Goal: Task Accomplishment & Management: Complete application form

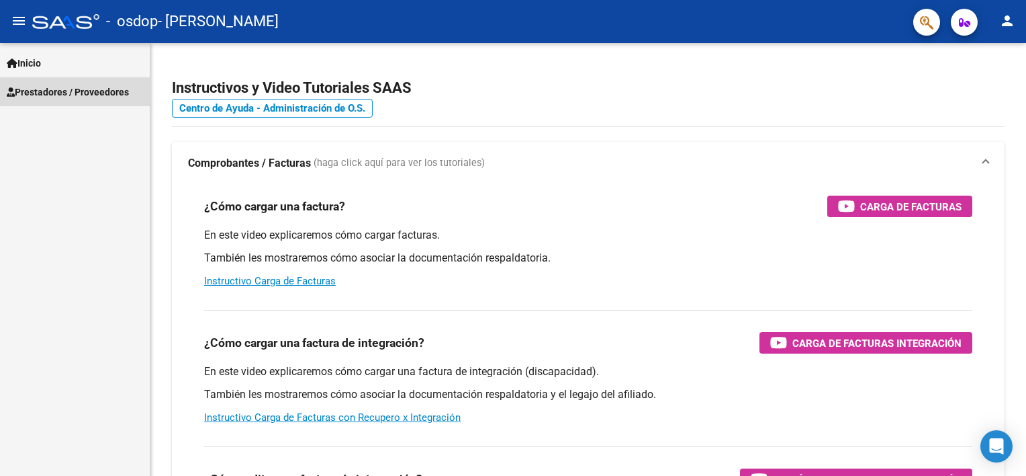
click at [46, 86] on span "Prestadores / Proveedores" at bounding box center [68, 92] width 122 height 15
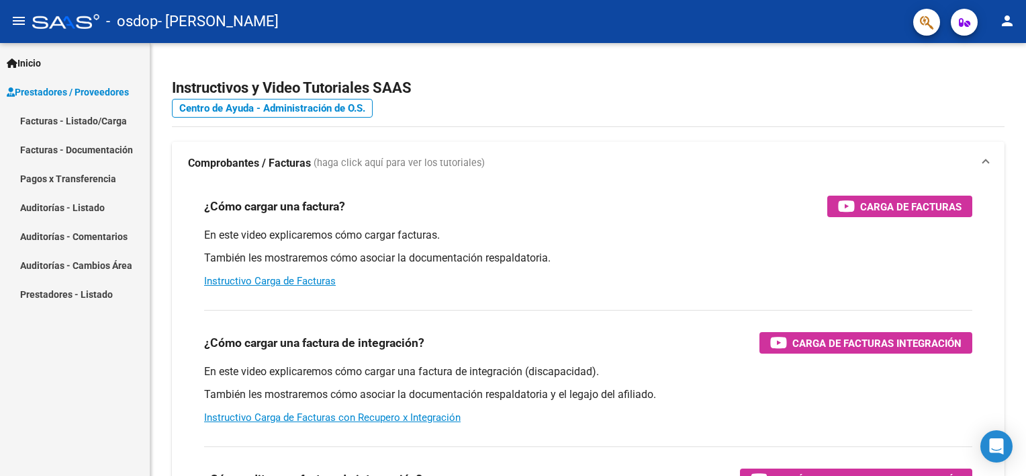
click at [50, 118] on link "Facturas - Listado/Carga" at bounding box center [75, 120] width 150 height 29
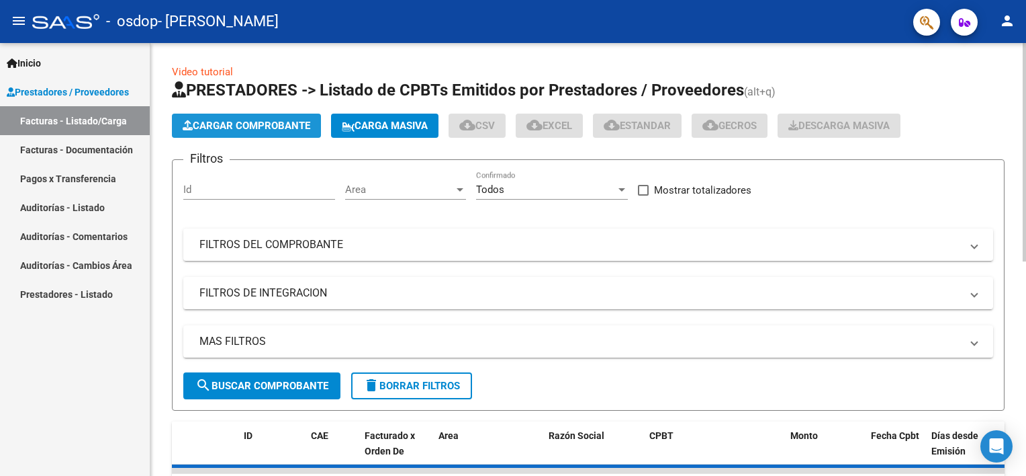
click at [256, 132] on button "Cargar Comprobante" at bounding box center [246, 126] width 149 height 24
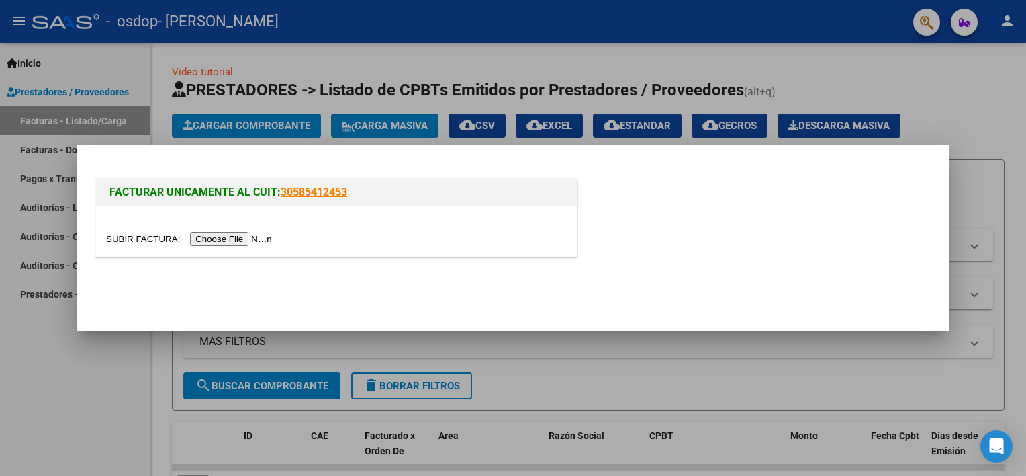
click at [234, 238] on input "file" at bounding box center [191, 239] width 170 height 14
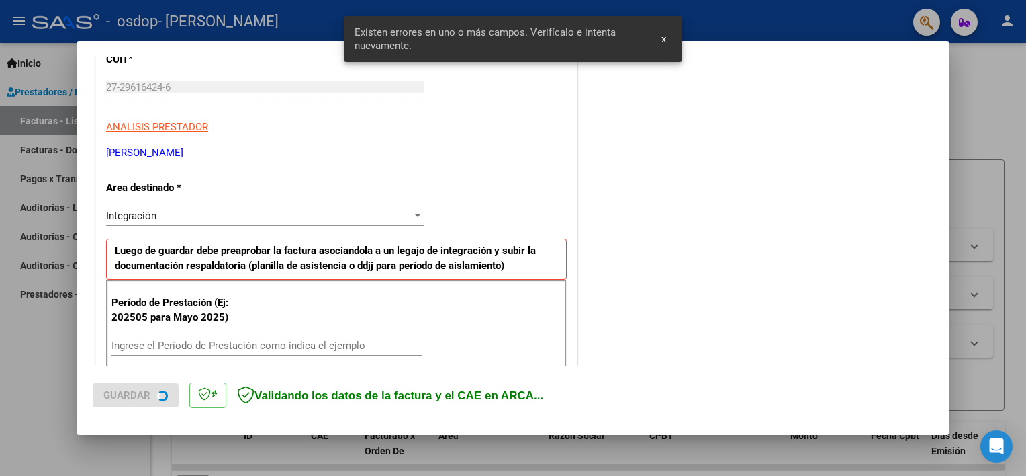
scroll to position [287, 0]
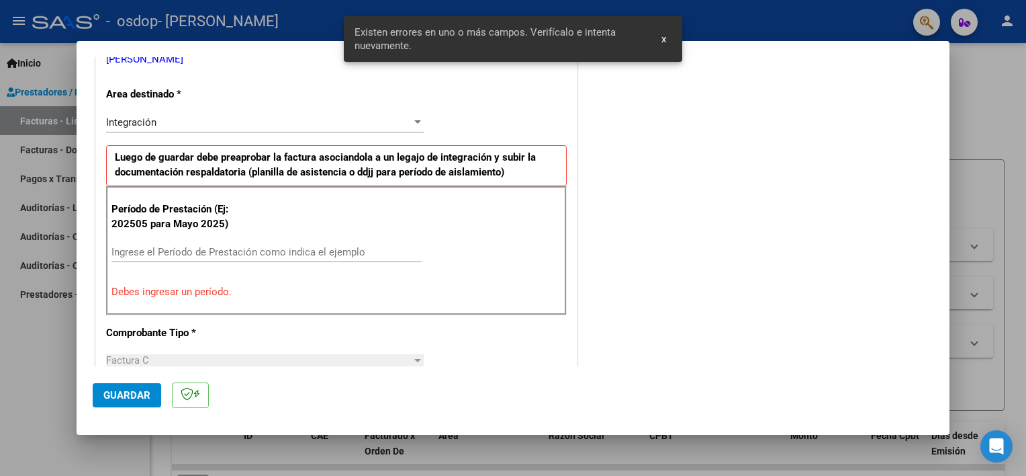
click at [214, 228] on p "Período de Prestación (Ej: 202505 para Mayo 2025)" at bounding box center [179, 217] width 135 height 30
click at [145, 251] on input "Ingrese el Período de Prestación como indica el ejemplo" at bounding box center [267, 252] width 310 height 12
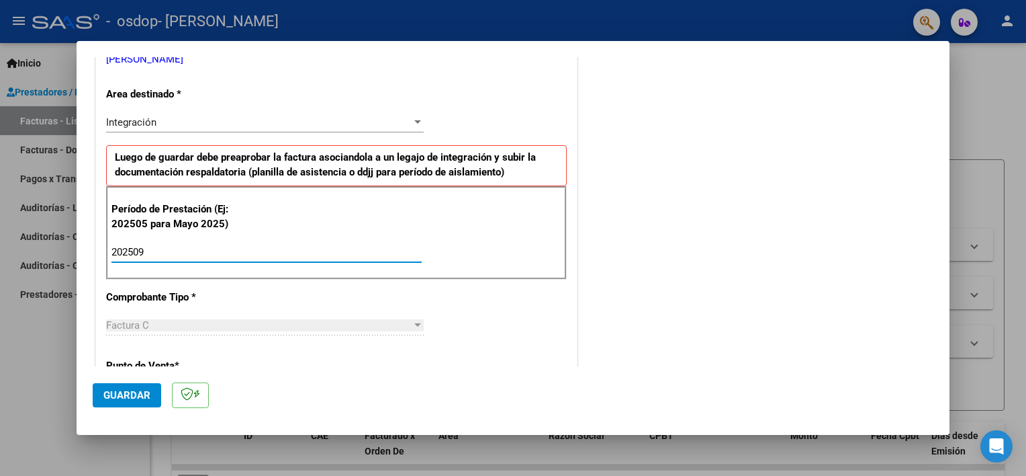
type input "202509"
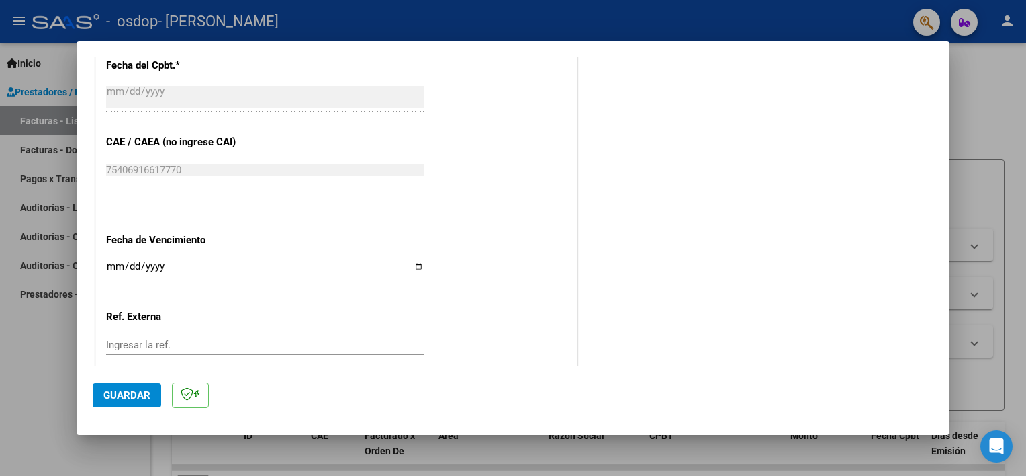
scroll to position [824, 0]
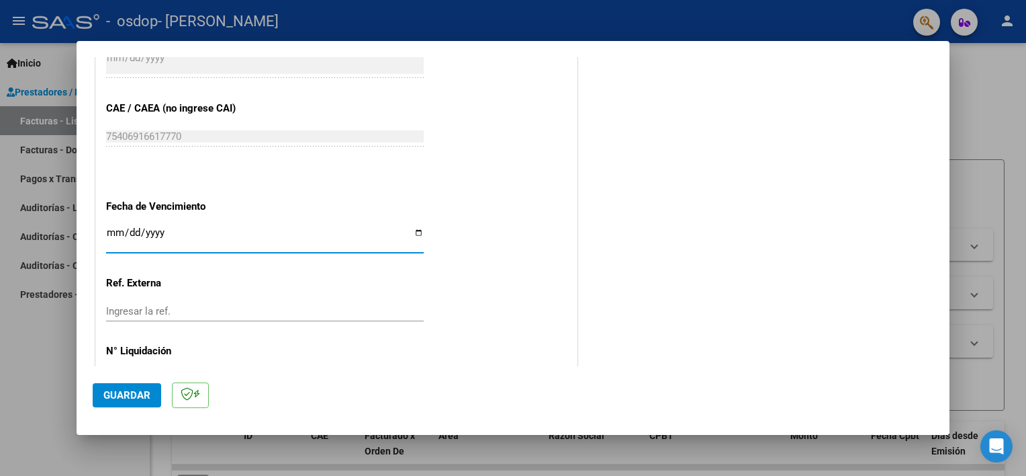
click at [414, 231] on input "Ingresar la fecha" at bounding box center [265, 237] width 318 height 21
type input "[DATE]"
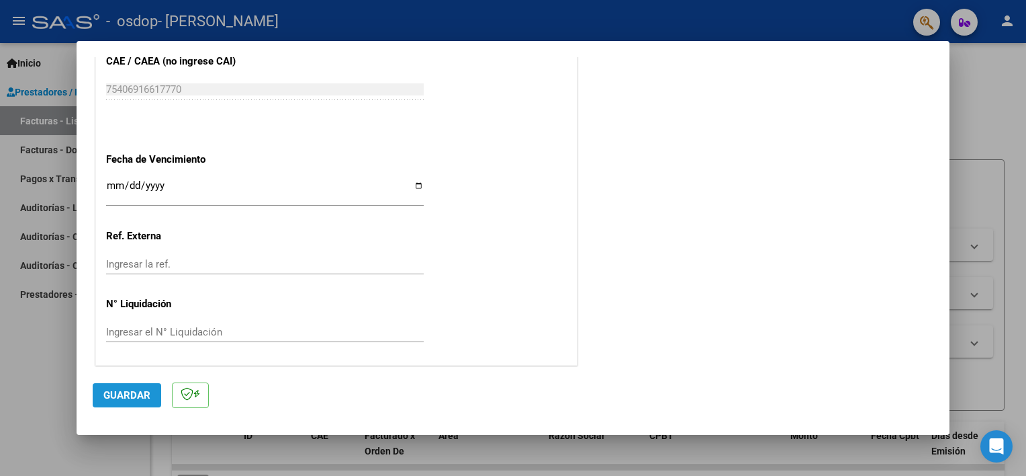
click at [126, 390] on span "Guardar" at bounding box center [126, 395] width 47 height 12
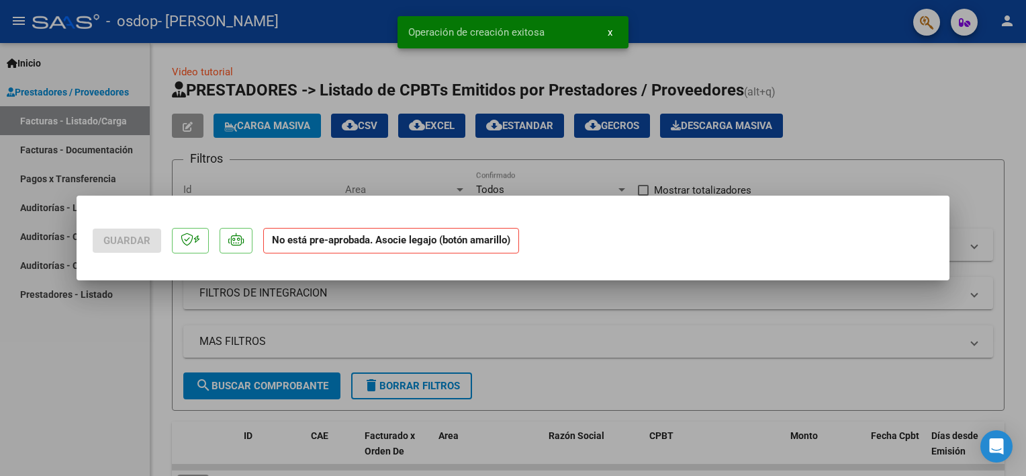
scroll to position [0, 0]
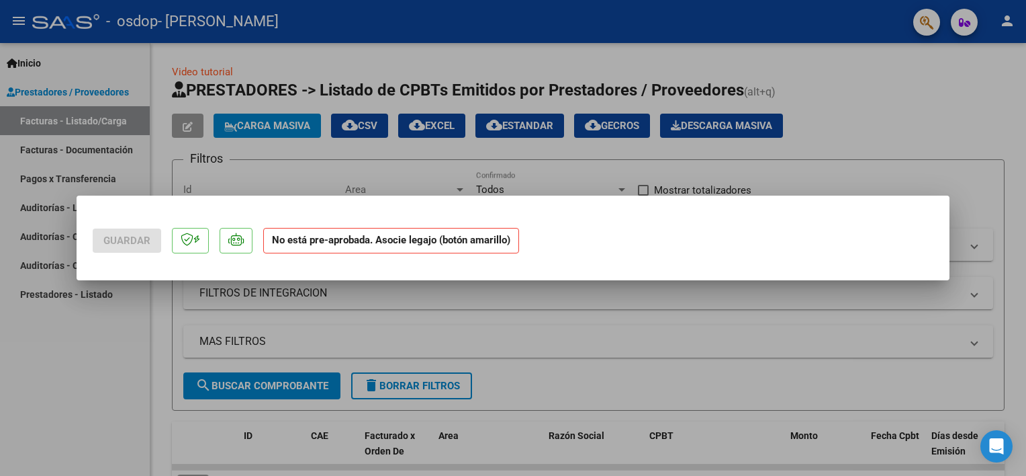
click at [615, 65] on div at bounding box center [513, 238] width 1026 height 476
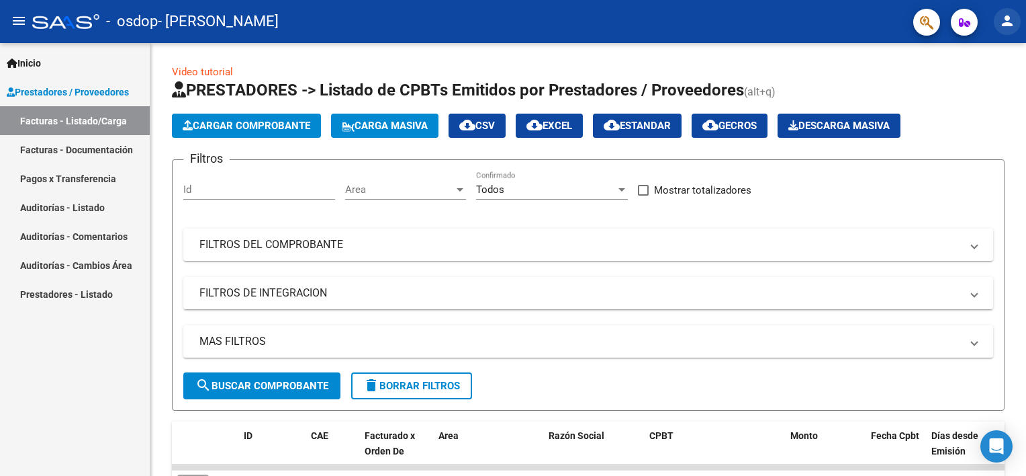
click at [1020, 18] on button "person" at bounding box center [1007, 21] width 27 height 27
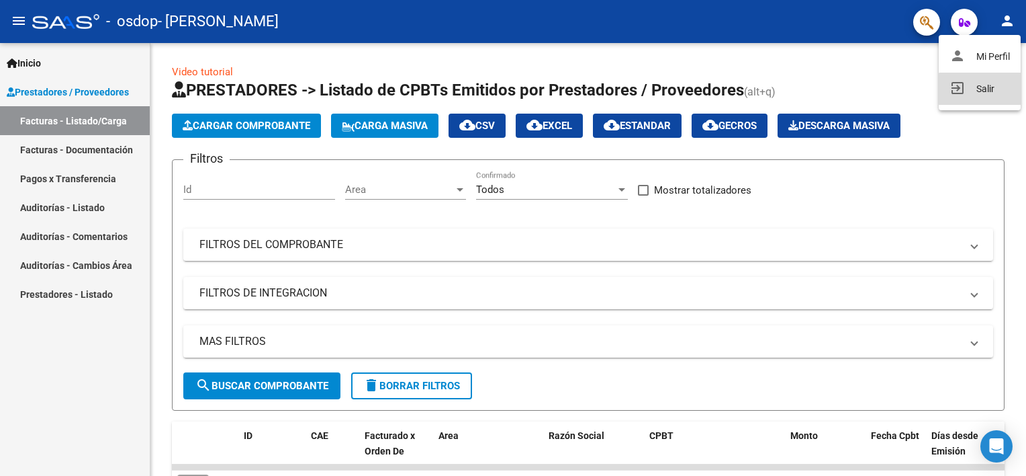
click at [986, 103] on button "exit_to_app Salir" at bounding box center [980, 89] width 82 height 32
